Goal: Task Accomplishment & Management: Manage account settings

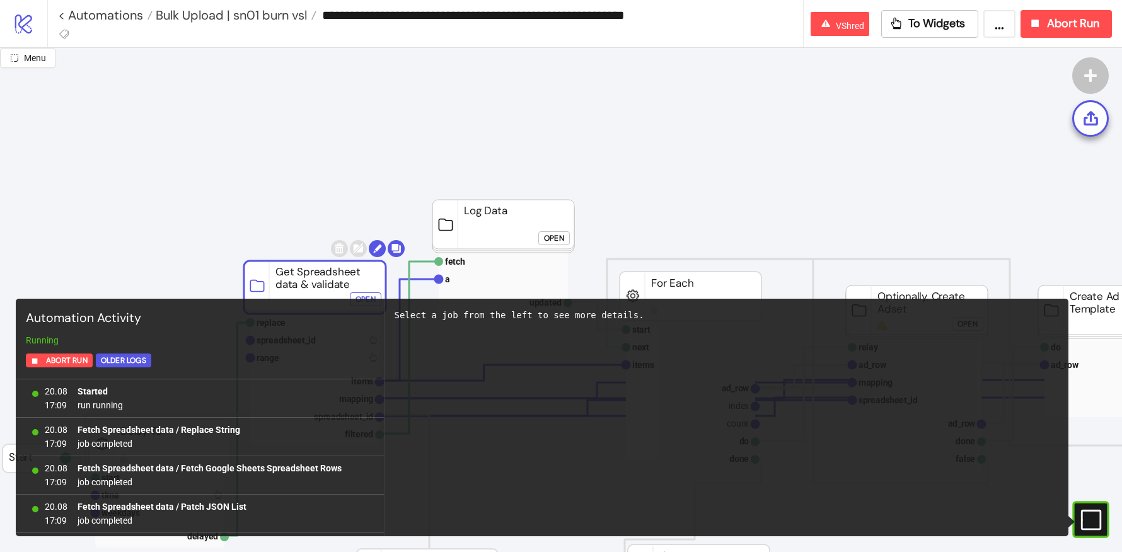
scroll to position [618, 0]
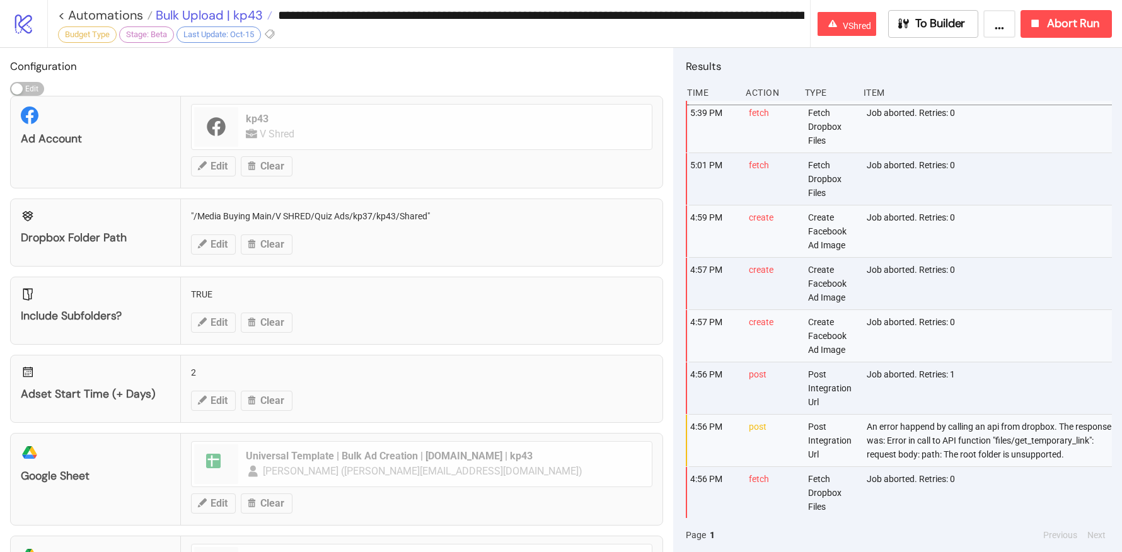
click at [228, 11] on span "Bulk Upload | kp43" at bounding box center [208, 15] width 110 height 16
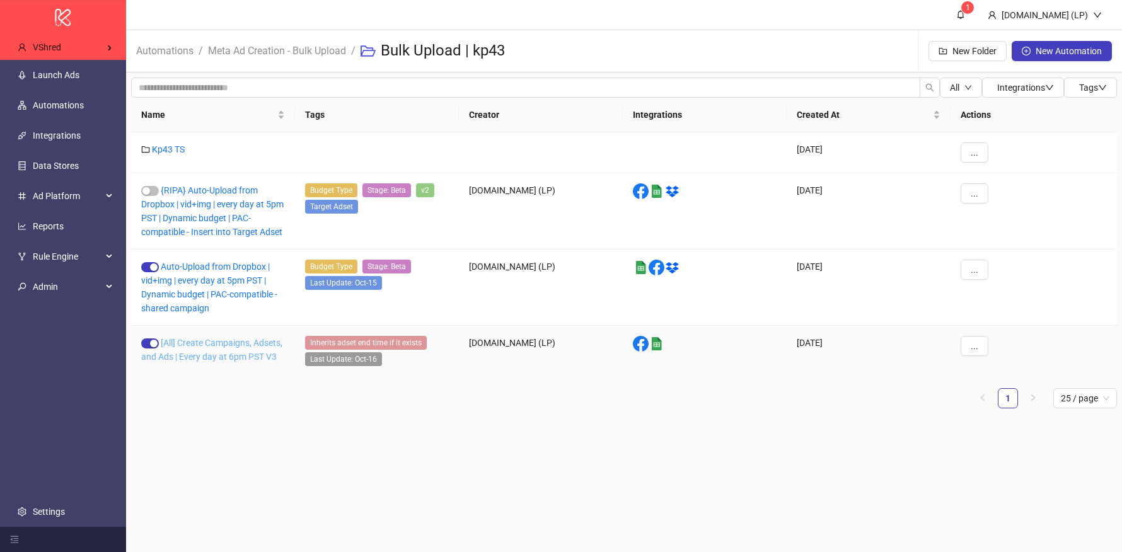
click at [203, 344] on link "[All] Create Campaigns, Adsets, and Ads | Every day at 6pm PST V3" at bounding box center [211, 350] width 141 height 24
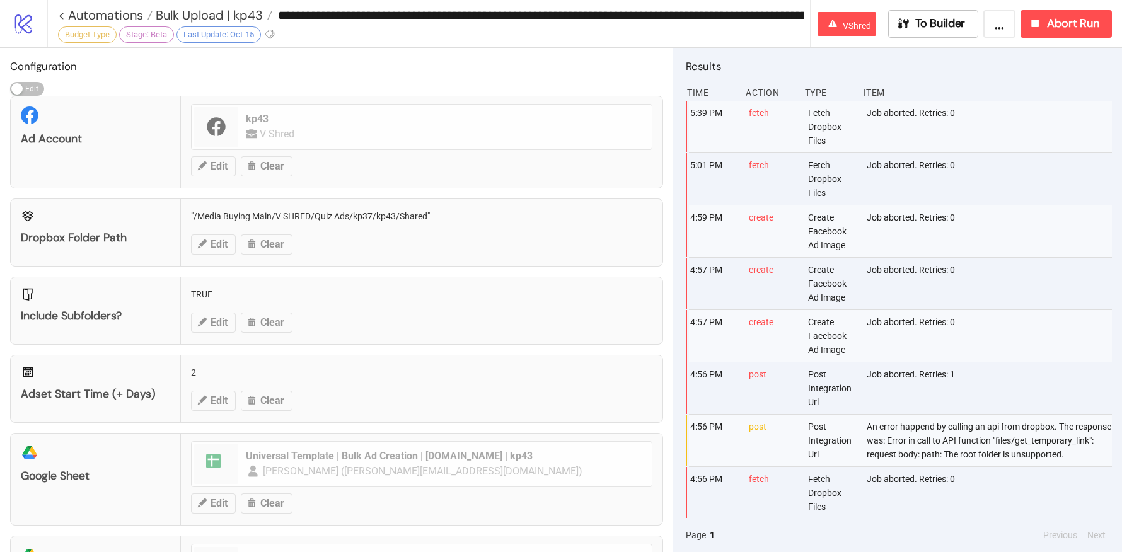
type input "**********"
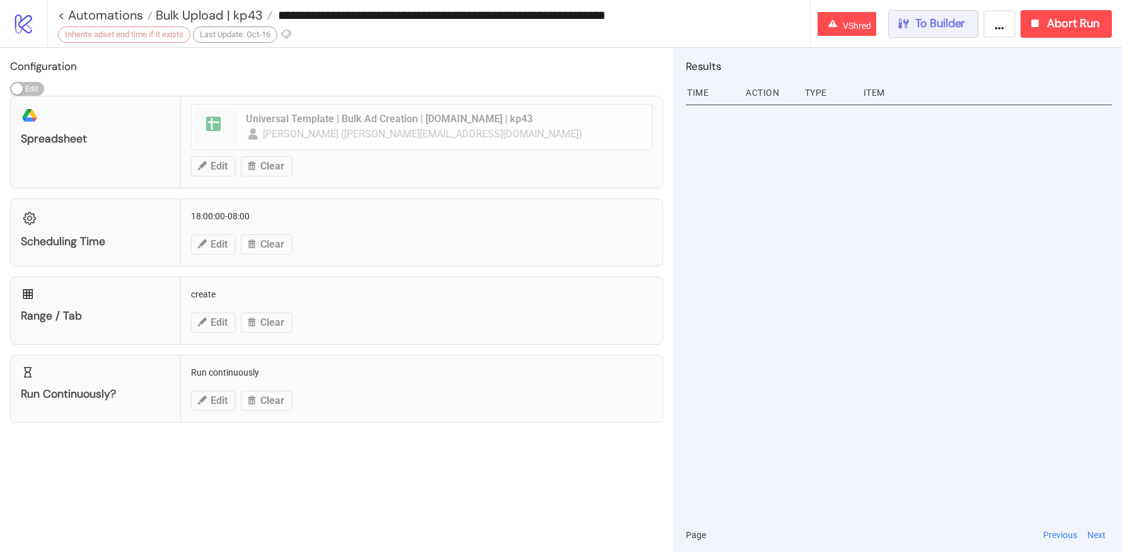
click at [914, 20] on div "To Builder" at bounding box center [931, 23] width 69 height 15
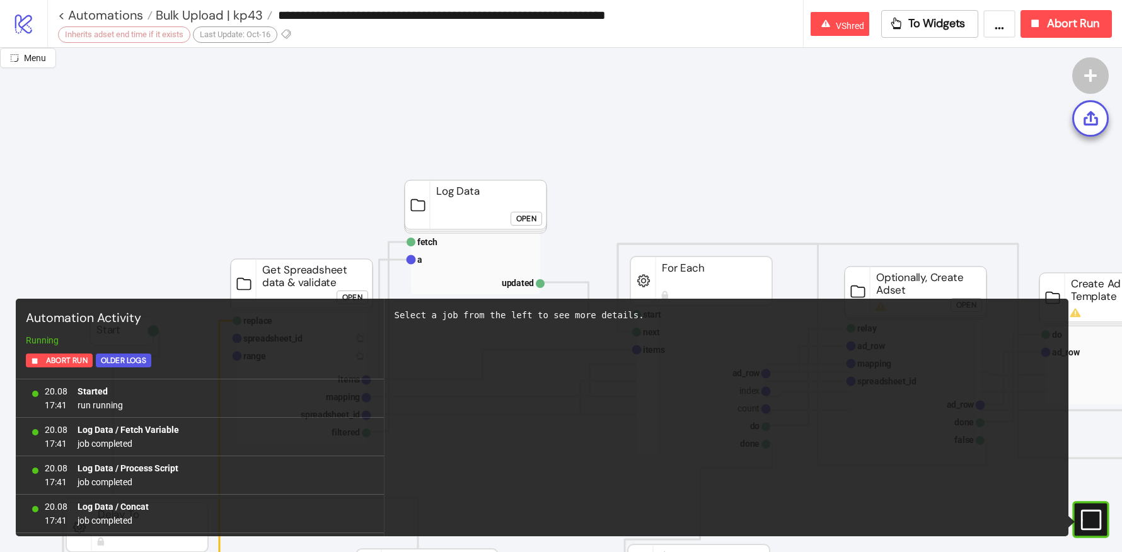
scroll to position [224, 0]
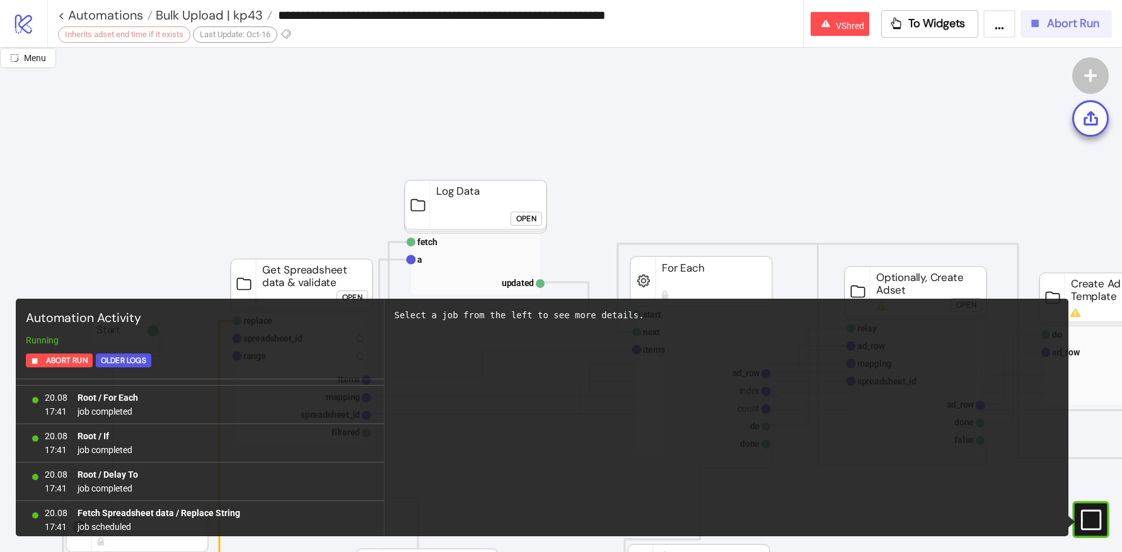
click at [1100, 26] on button "Abort Run" at bounding box center [1066, 24] width 91 height 28
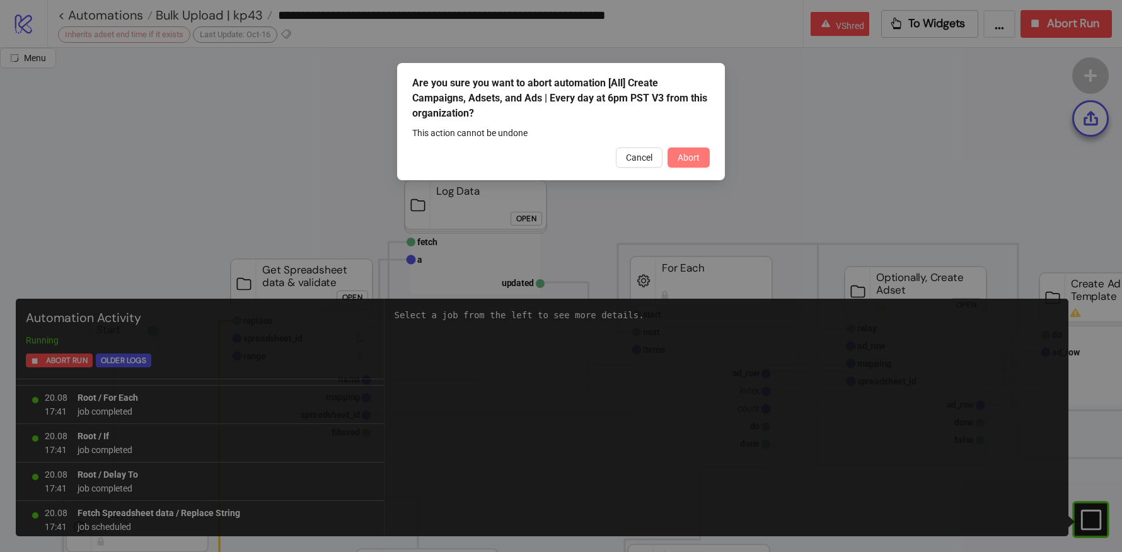
click at [685, 153] on span "Abort" at bounding box center [689, 158] width 22 height 10
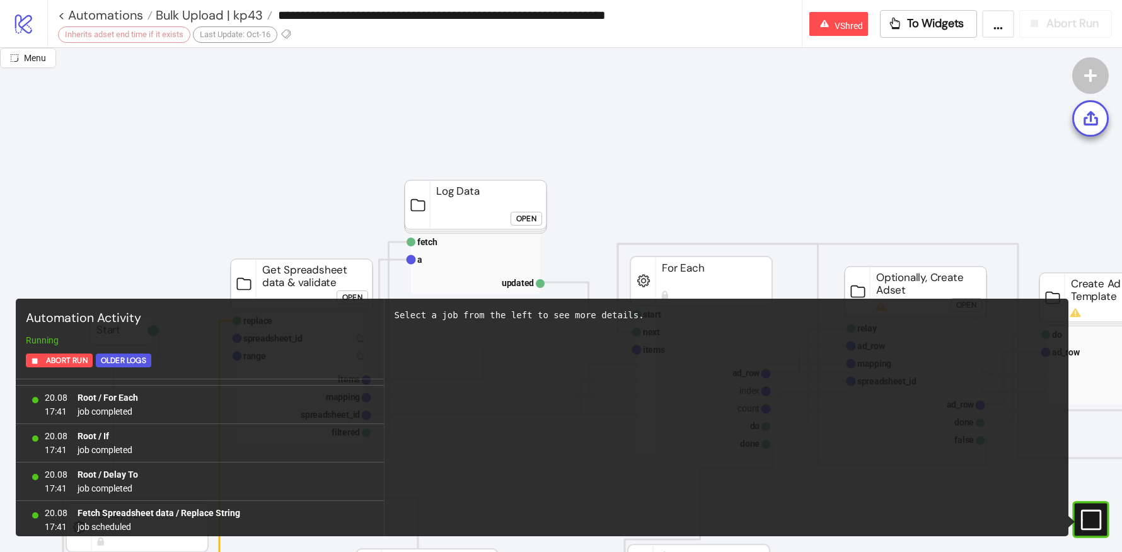
scroll to position [0, 0]
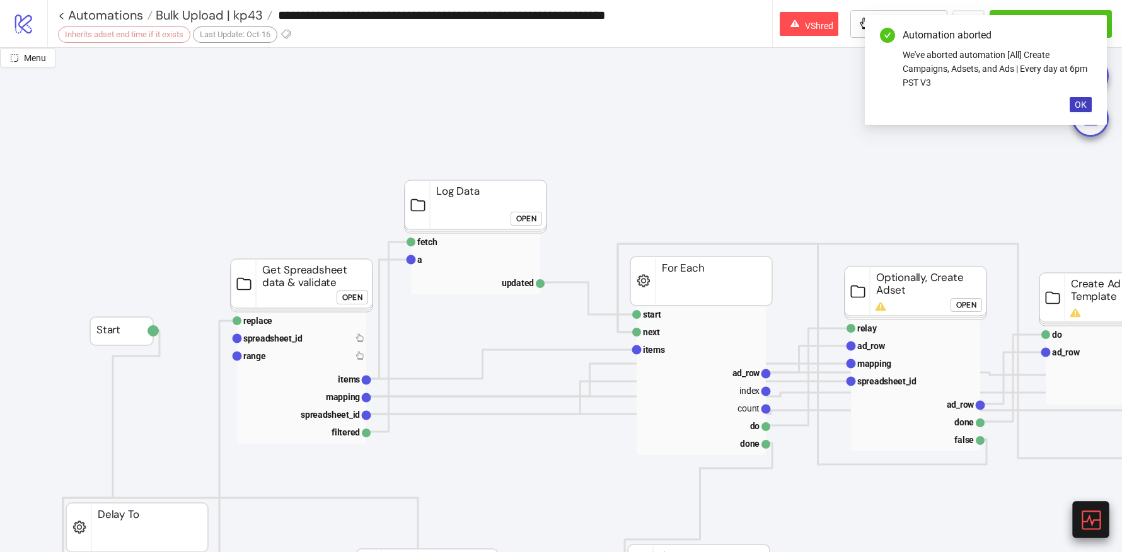
click at [1100, 528] on icon at bounding box center [1090, 520] width 22 height 22
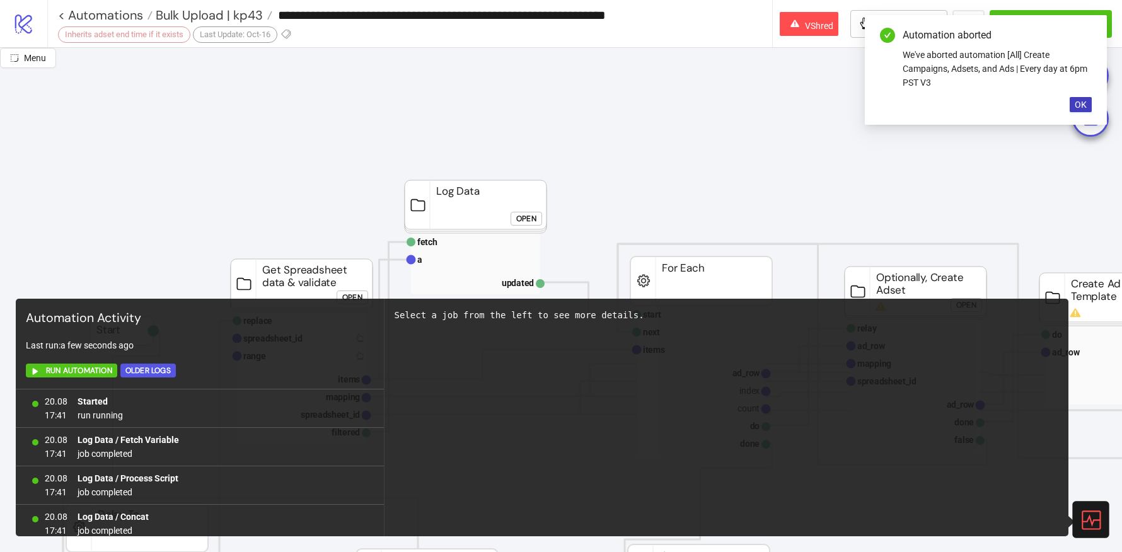
scroll to position [273, 0]
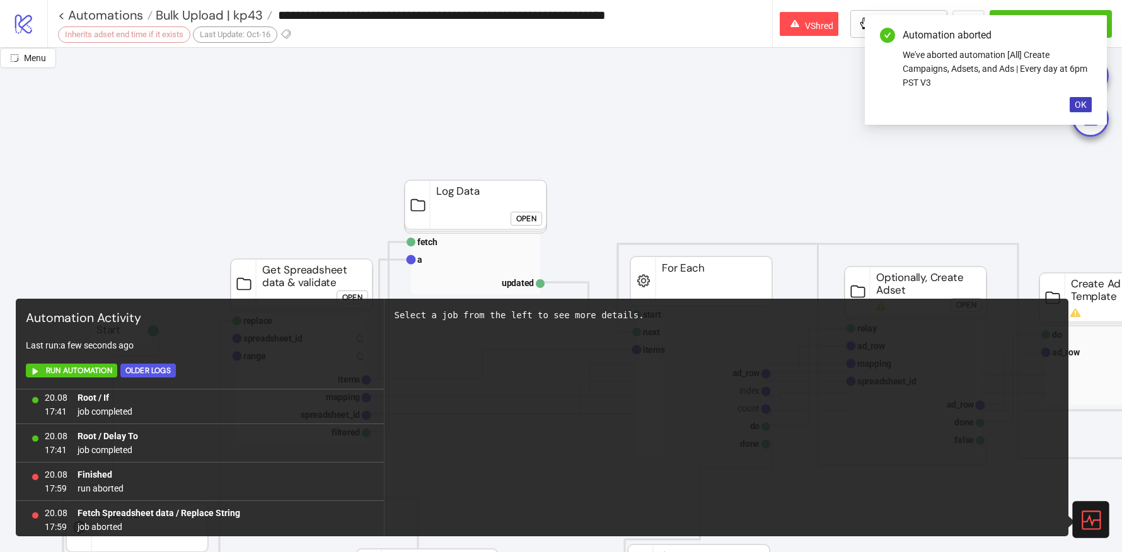
click at [1099, 533] on div at bounding box center [1090, 519] width 37 height 37
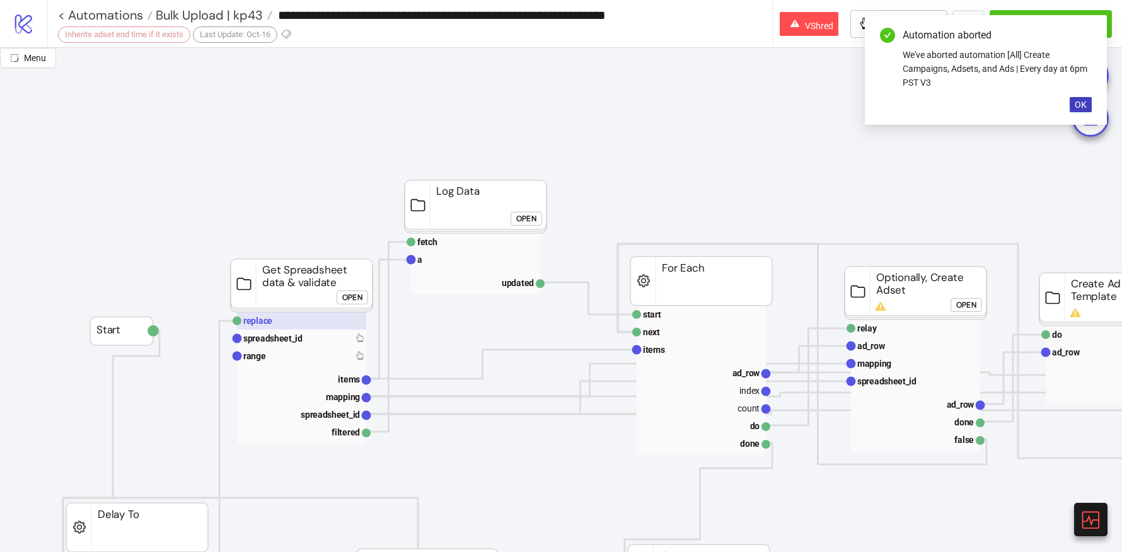
click at [315, 322] on rect at bounding box center [301, 321] width 129 height 18
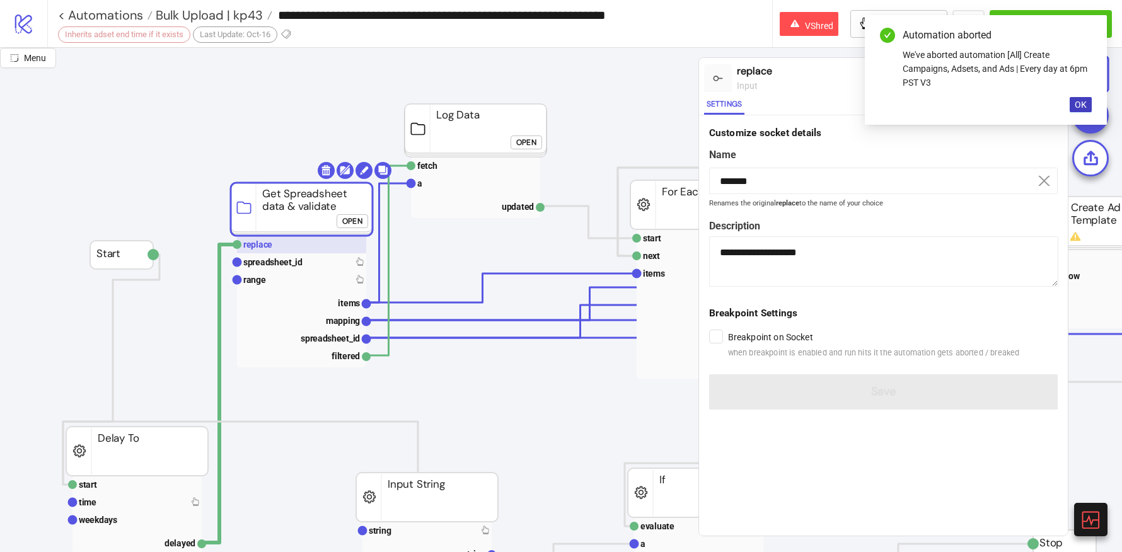
scroll to position [92, 0]
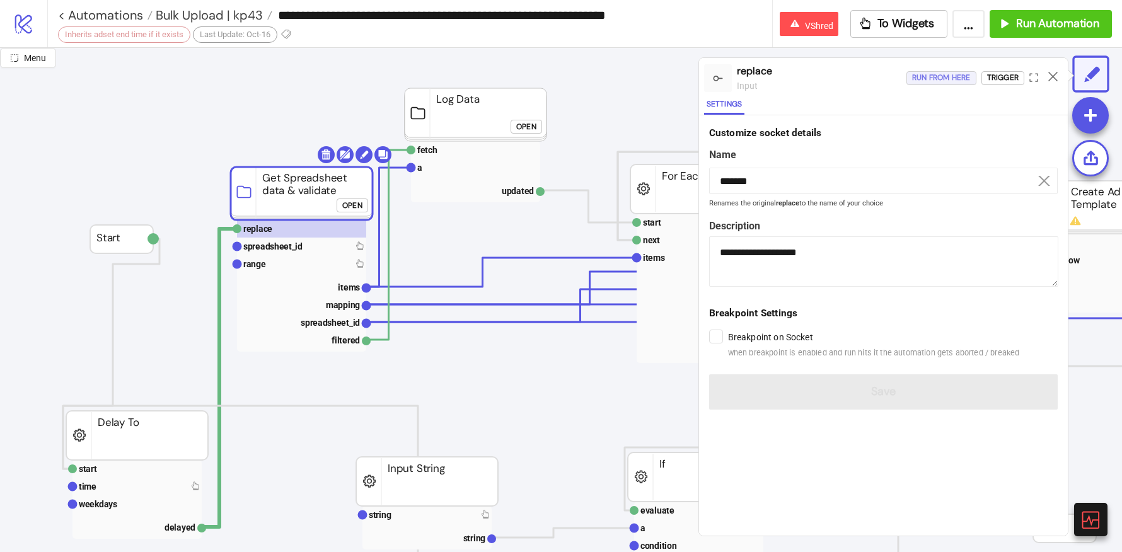
click at [941, 75] on div "Run from here" at bounding box center [941, 78] width 59 height 15
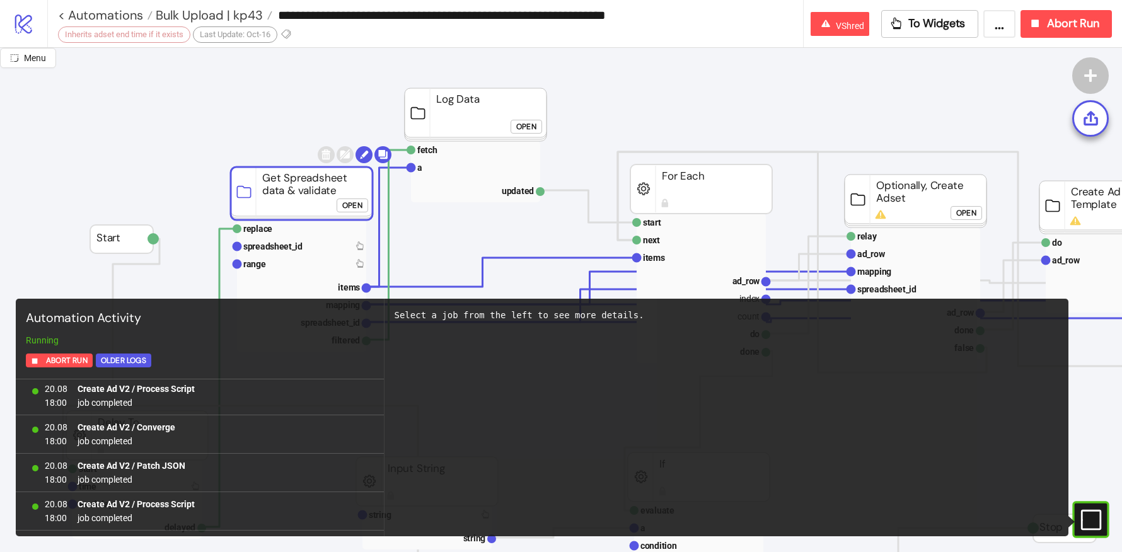
scroll to position [2824, 0]
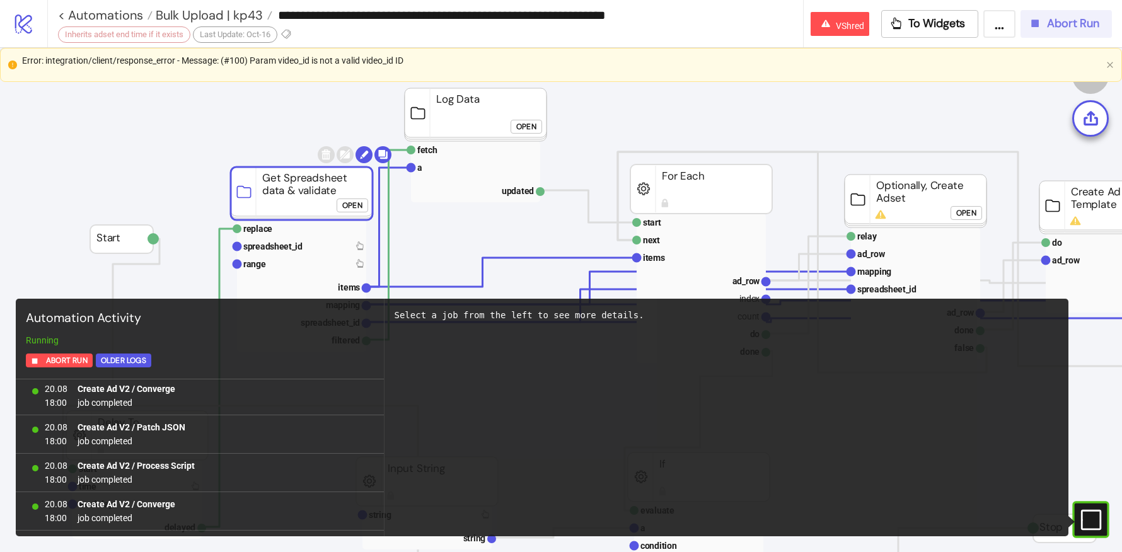
click at [1047, 21] on span "Abort Run" at bounding box center [1073, 23] width 52 height 15
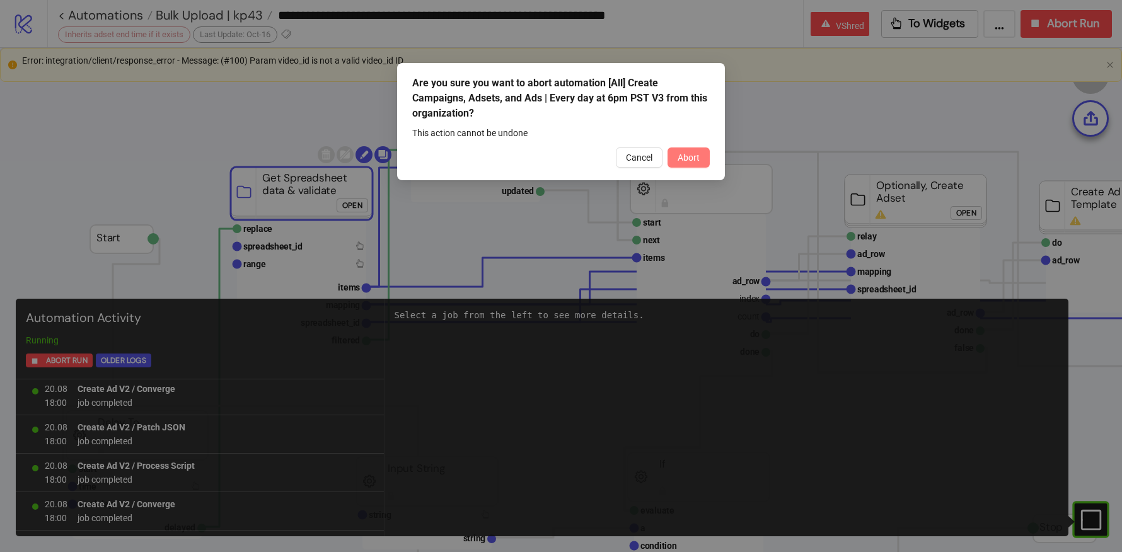
click at [690, 157] on span "Abort" at bounding box center [689, 158] width 22 height 10
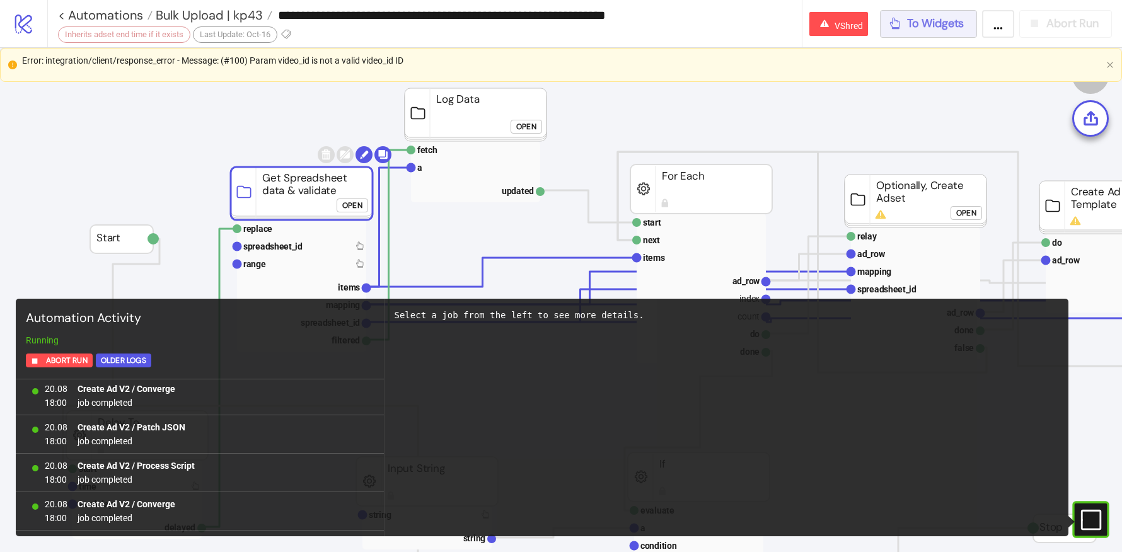
click at [916, 32] on button "To Widgets" at bounding box center [929, 24] width 98 height 28
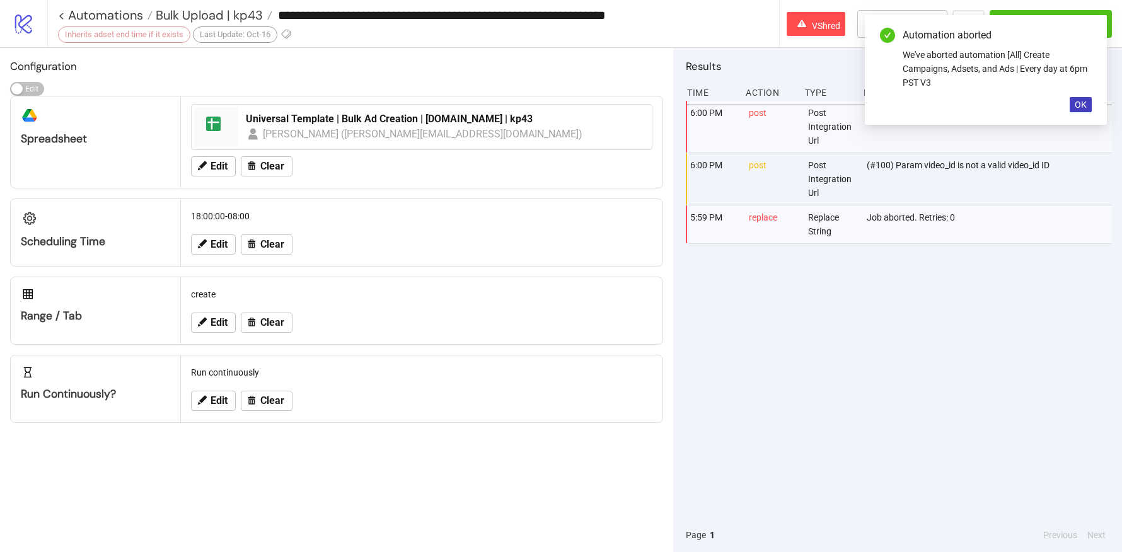
click at [901, 168] on div "(#100) Param video_id is not a valid video_id ID" at bounding box center [991, 179] width 250 height 52
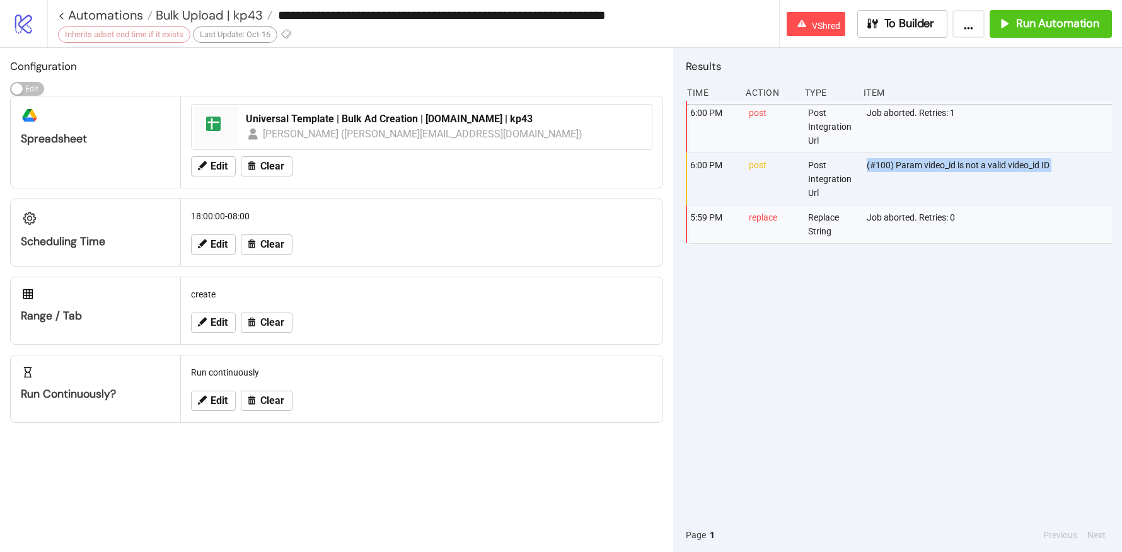
copy div "(#100) Param video_id is not a valid video_id ID"
click at [920, 175] on div "(#100) Param video_id is not a valid video_id ID" at bounding box center [991, 179] width 250 height 52
click at [914, 159] on div "(#100) Param video_id is not a valid video_id ID" at bounding box center [991, 179] width 250 height 52
click at [910, 163] on div "(#100) Param video_id is not a valid video_id ID" at bounding box center [991, 179] width 250 height 52
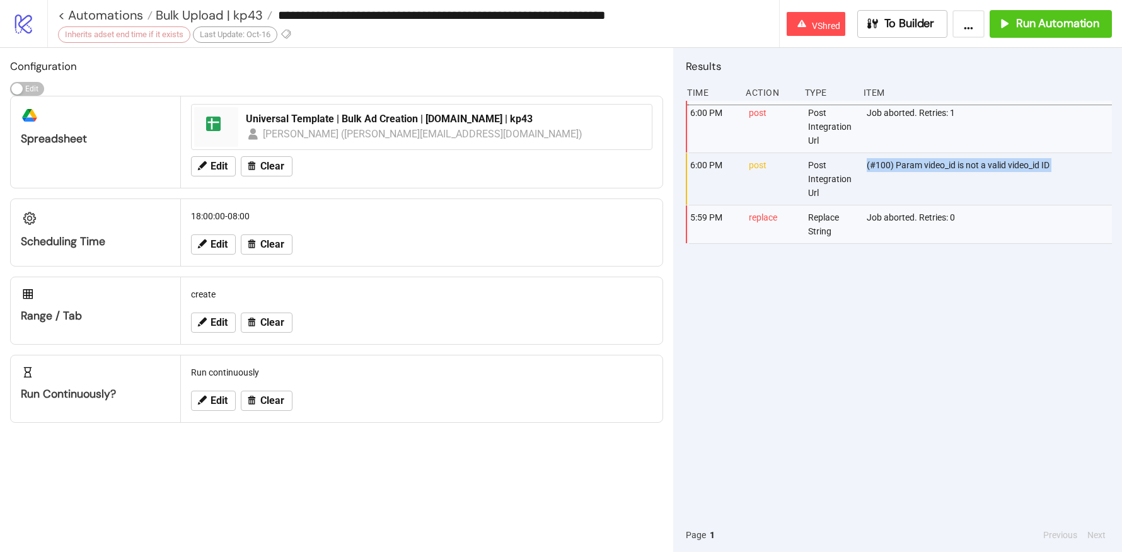
click at [910, 163] on div "(#100) Param video_id is not a valid video_id ID" at bounding box center [991, 179] width 250 height 52
copy div "(#100) Param video_id is not a valid video_id ID"
click at [877, 170] on div "(#100) Param video_id is not a valid video_id ID" at bounding box center [991, 179] width 250 height 52
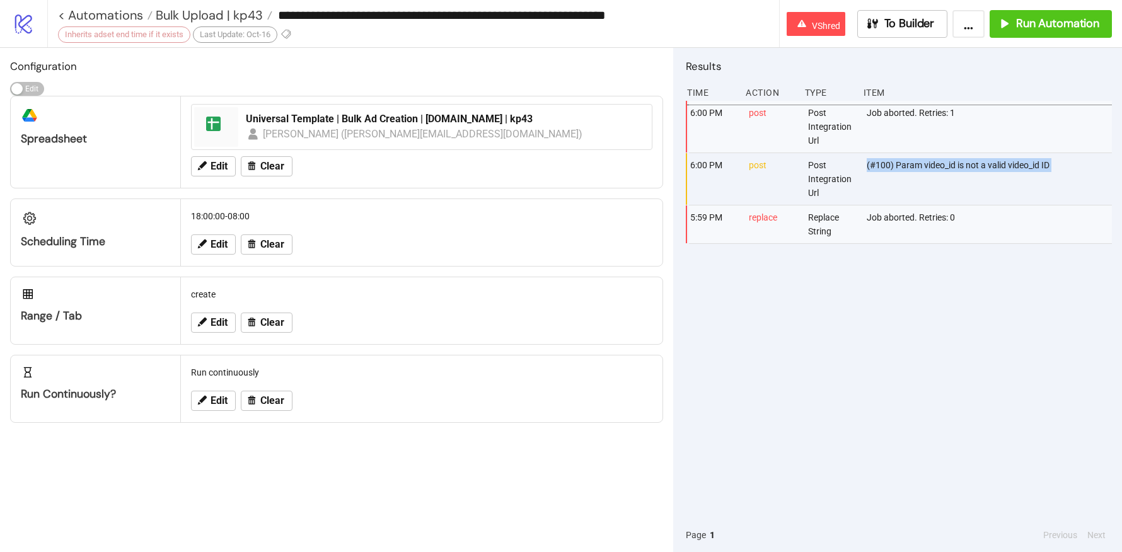
click at [30, 26] on icon "logo/logo-mobile" at bounding box center [24, 24] width 22 height 22
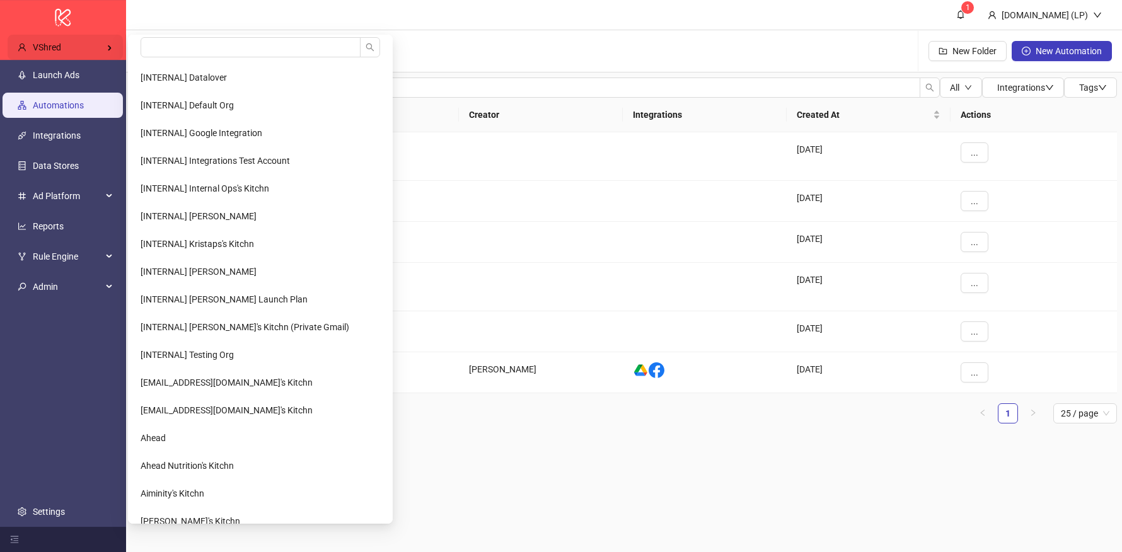
click at [66, 38] on div "VShred" at bounding box center [65, 47] width 115 height 25
click at [164, 51] on input "search" at bounding box center [251, 47] width 220 height 20
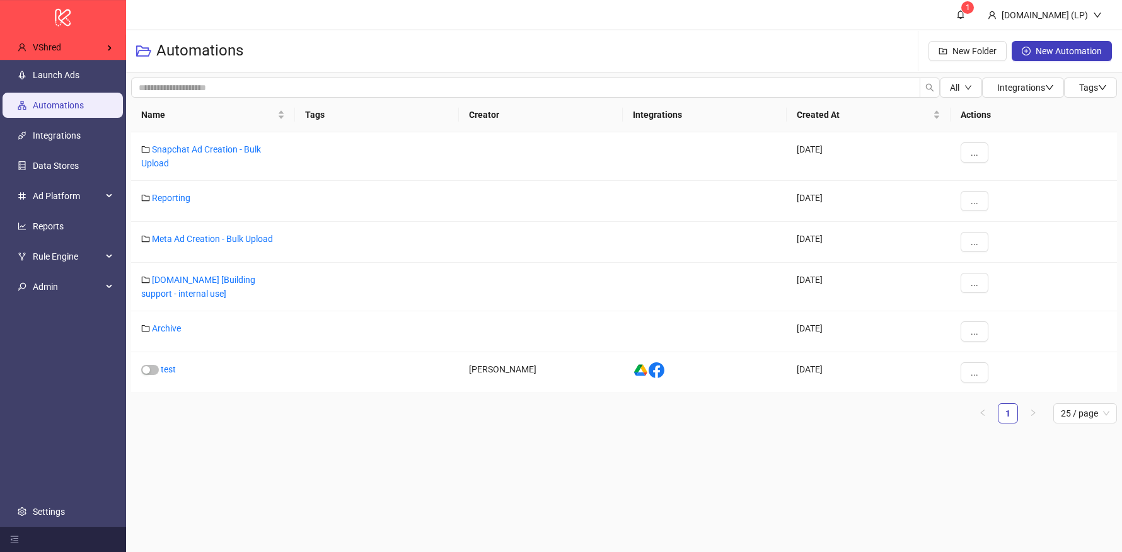
type input "**********"
click at [168, 50] on input "**********" at bounding box center [192, 47] width 103 height 20
click at [170, 53] on input "search" at bounding box center [192, 47] width 103 height 20
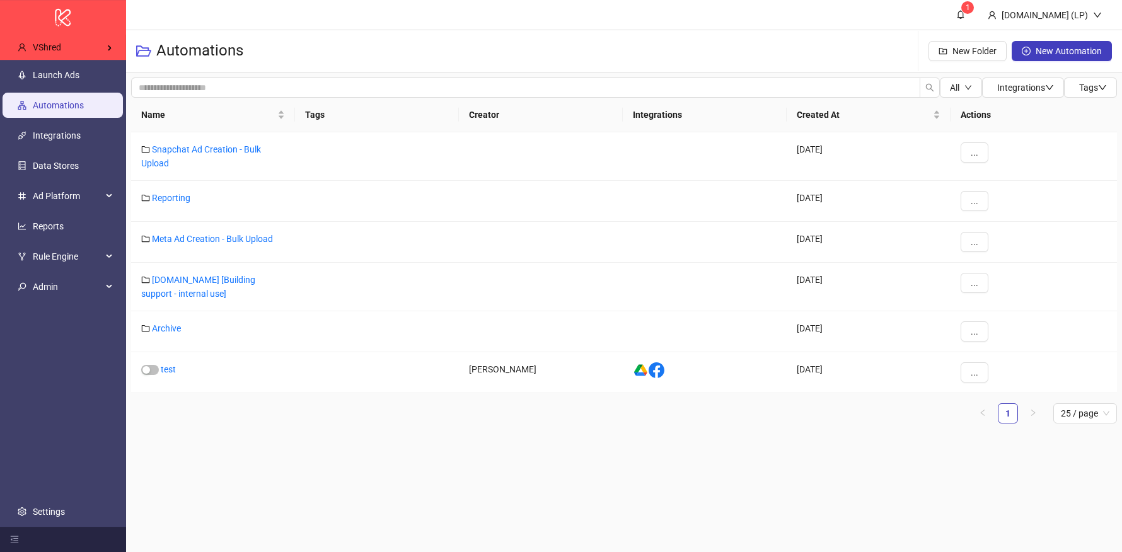
type input "*******"
click at [156, 50] on input "*******" at bounding box center [192, 47] width 103 height 20
click at [166, 79] on span "noah / Ordinary Folk" at bounding box center [181, 78] width 80 height 10
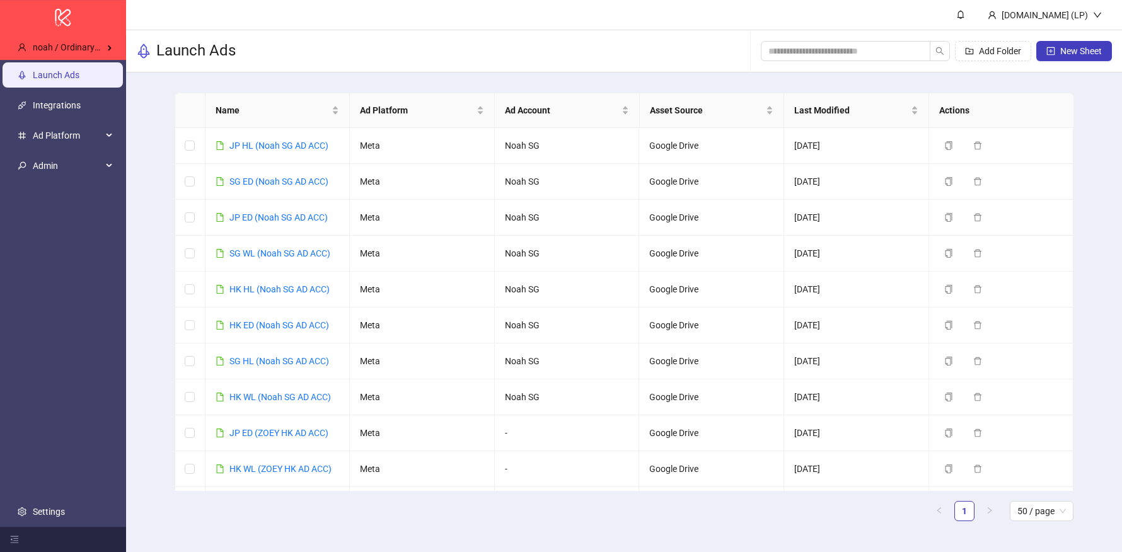
click at [83, 497] on ul "Launch Ads Integrations Ad Platform Admin Settings" at bounding box center [63, 293] width 126 height 467
click at [65, 507] on link "Settings" at bounding box center [49, 512] width 32 height 10
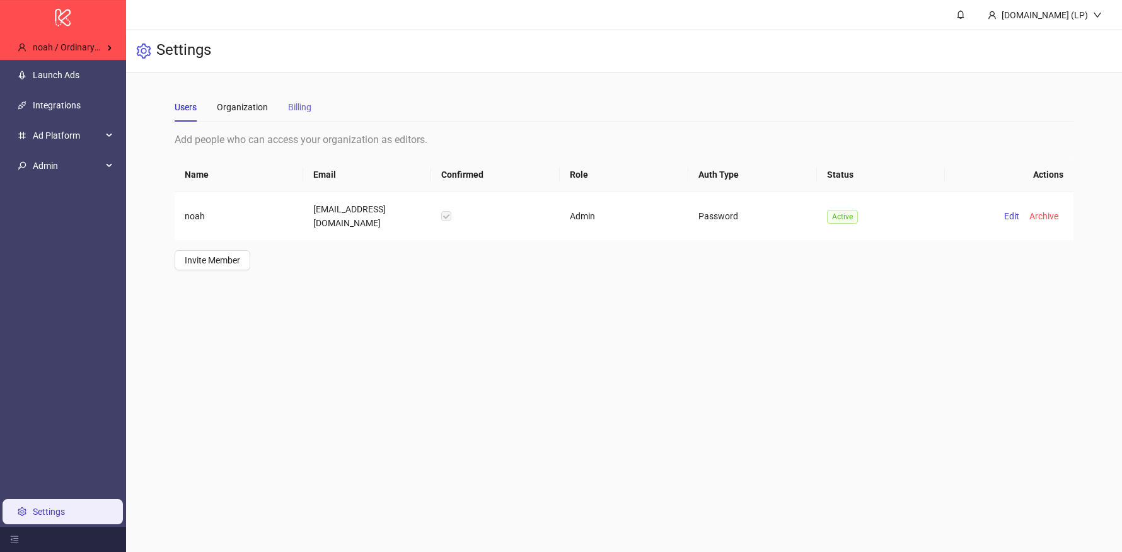
click at [304, 98] on div "Billing" at bounding box center [299, 107] width 23 height 29
